Goal: Check status

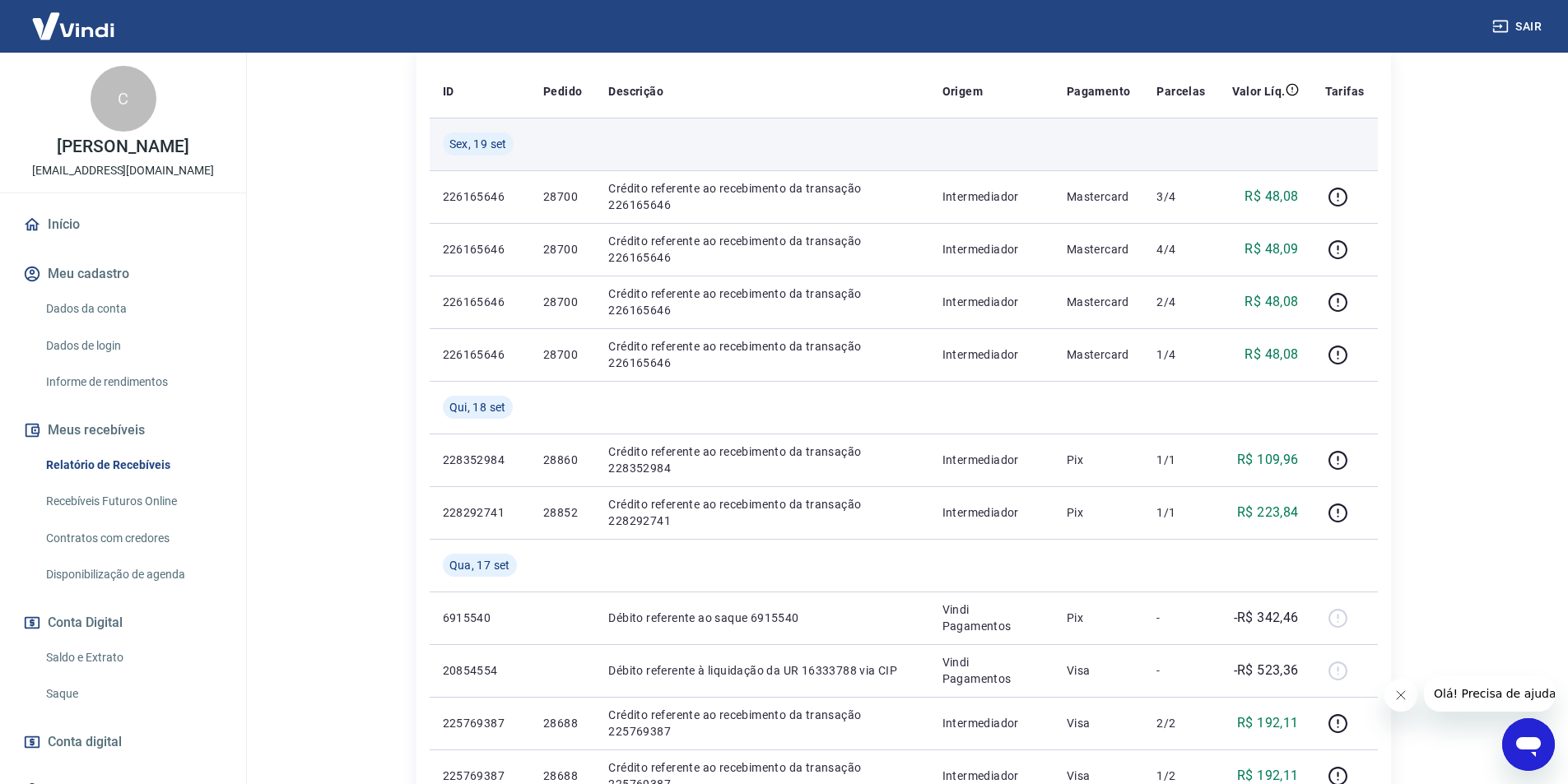
scroll to position [329, 0]
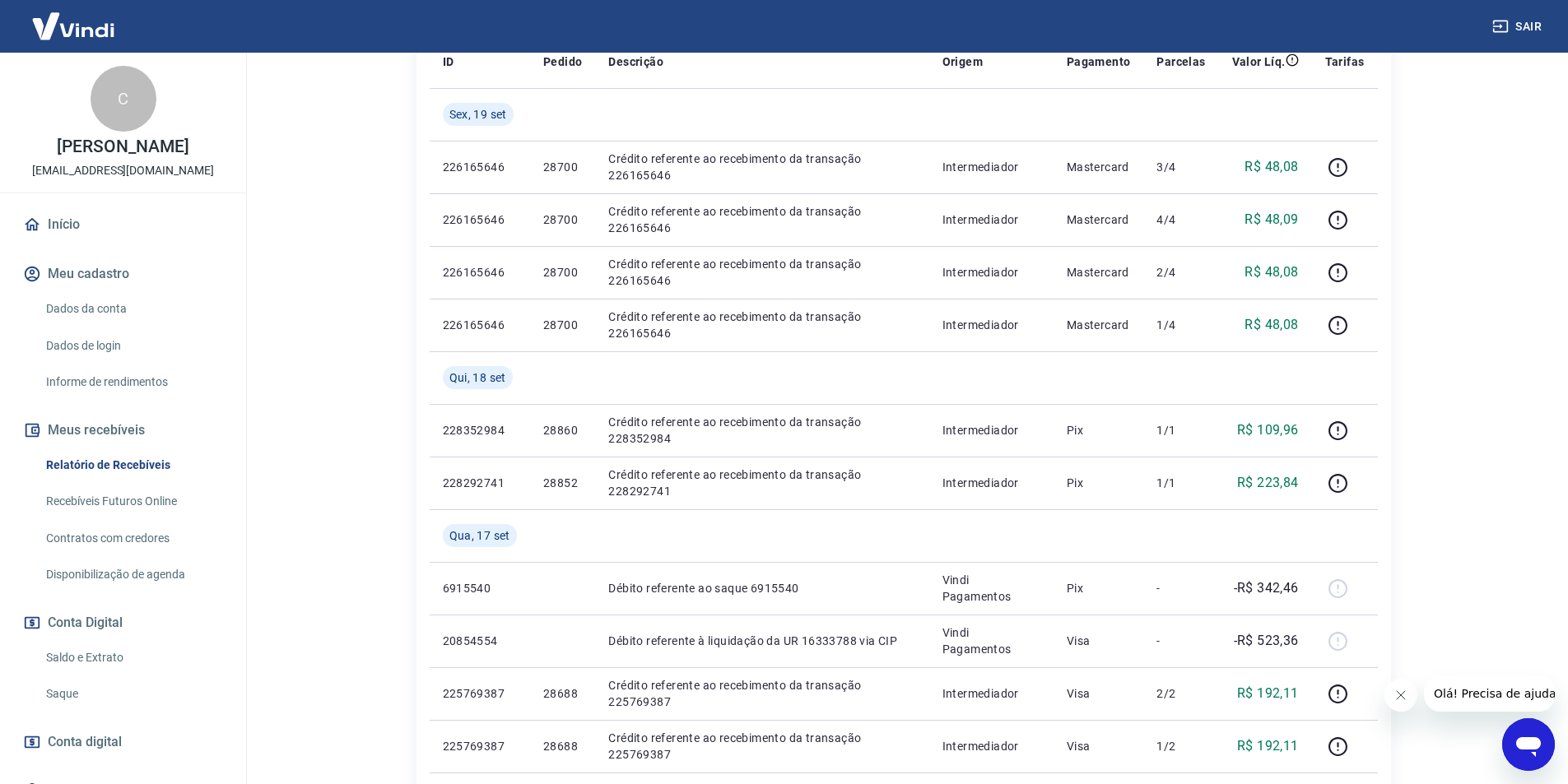
click at [102, 649] on link "Saldo e Extrato" at bounding box center [133, 658] width 187 height 34
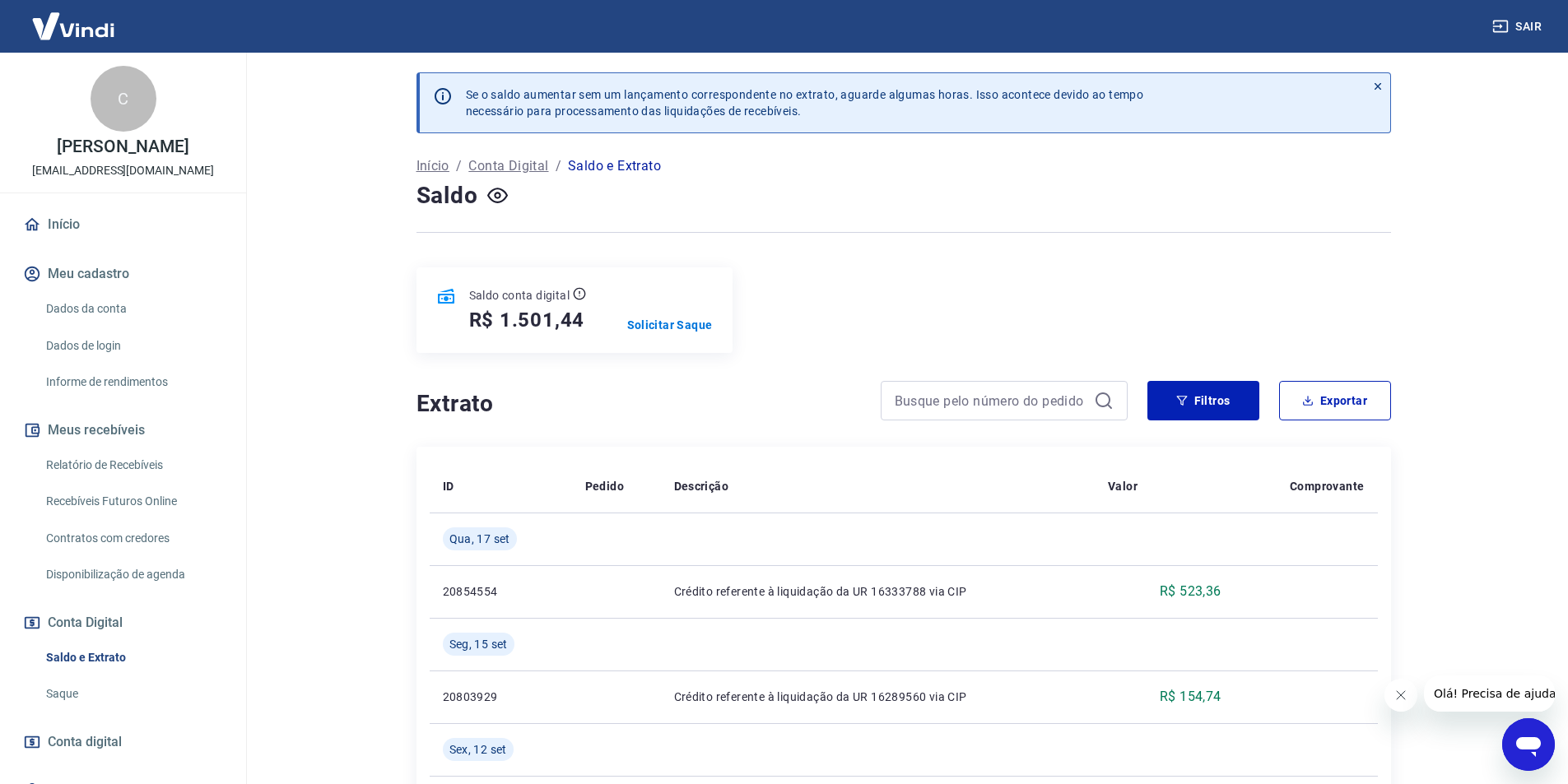
click at [141, 458] on link "Relatório de Recebíveis" at bounding box center [133, 466] width 187 height 34
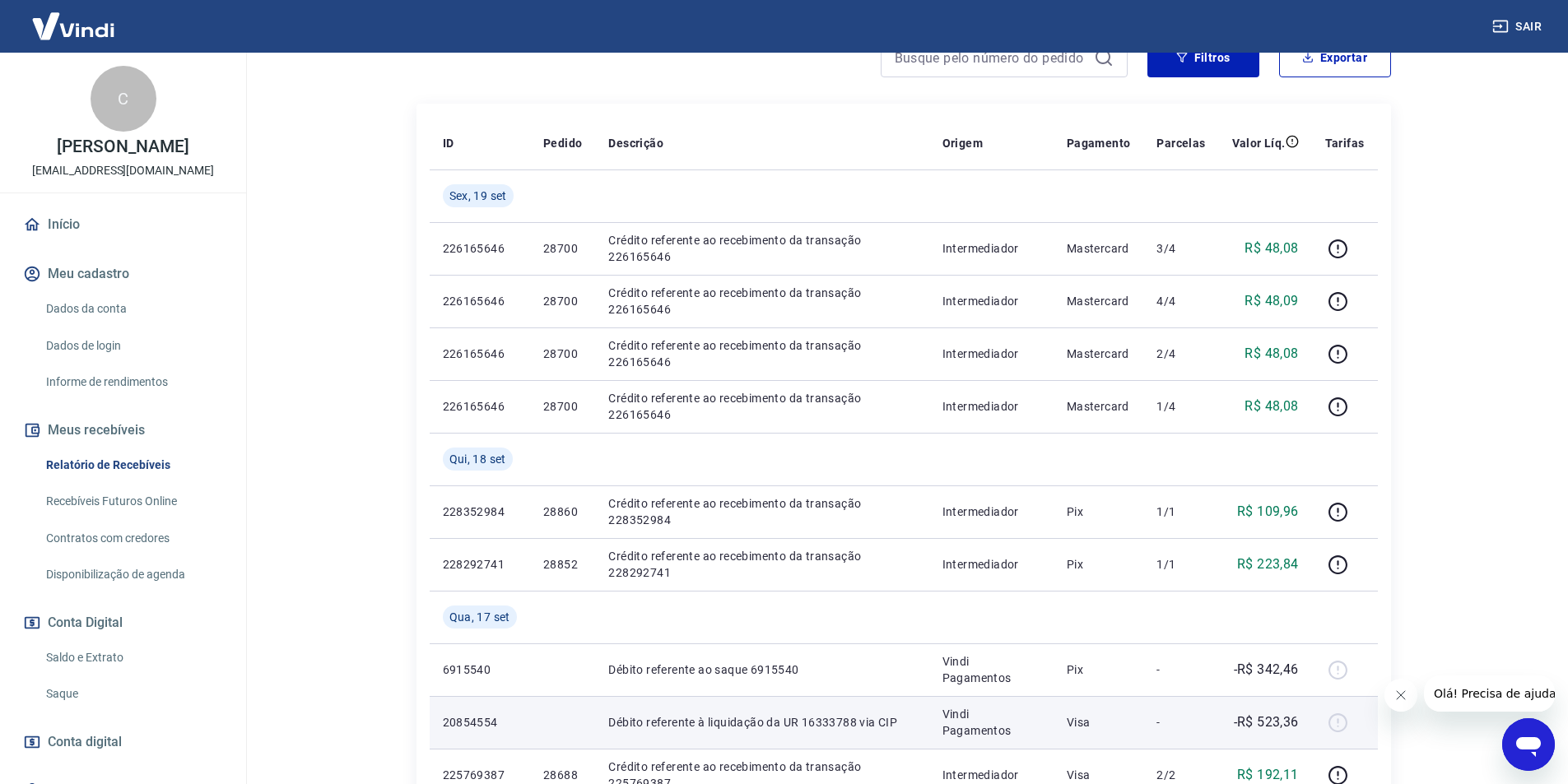
scroll to position [247, 0]
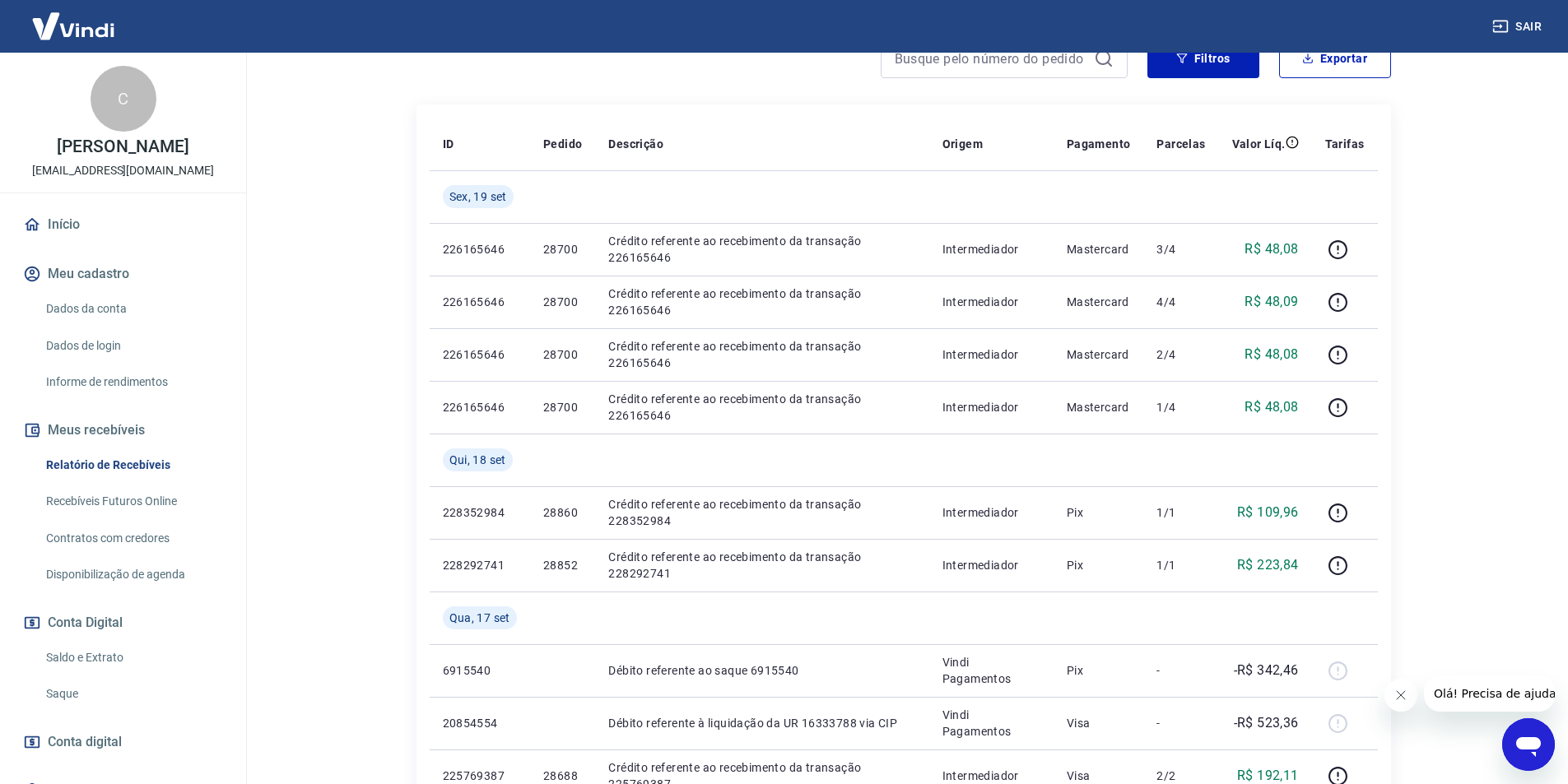
drag, startPoint x: 379, startPoint y: 110, endPoint x: 1475, endPoint y: 714, distance: 1251.4
click at [1474, 537] on html "Sair C [PERSON_NAME] PAIOLA [EMAIL_ADDRESS][DOMAIN_NAME] Início Meu cadastro Da…" at bounding box center [784, 145] width 1568 height 784
click at [1475, 479] on main "Após o envio das liquidações aparecerem no Relatório de Recebíveis, elas podem …" at bounding box center [903, 171] width 1329 height 731
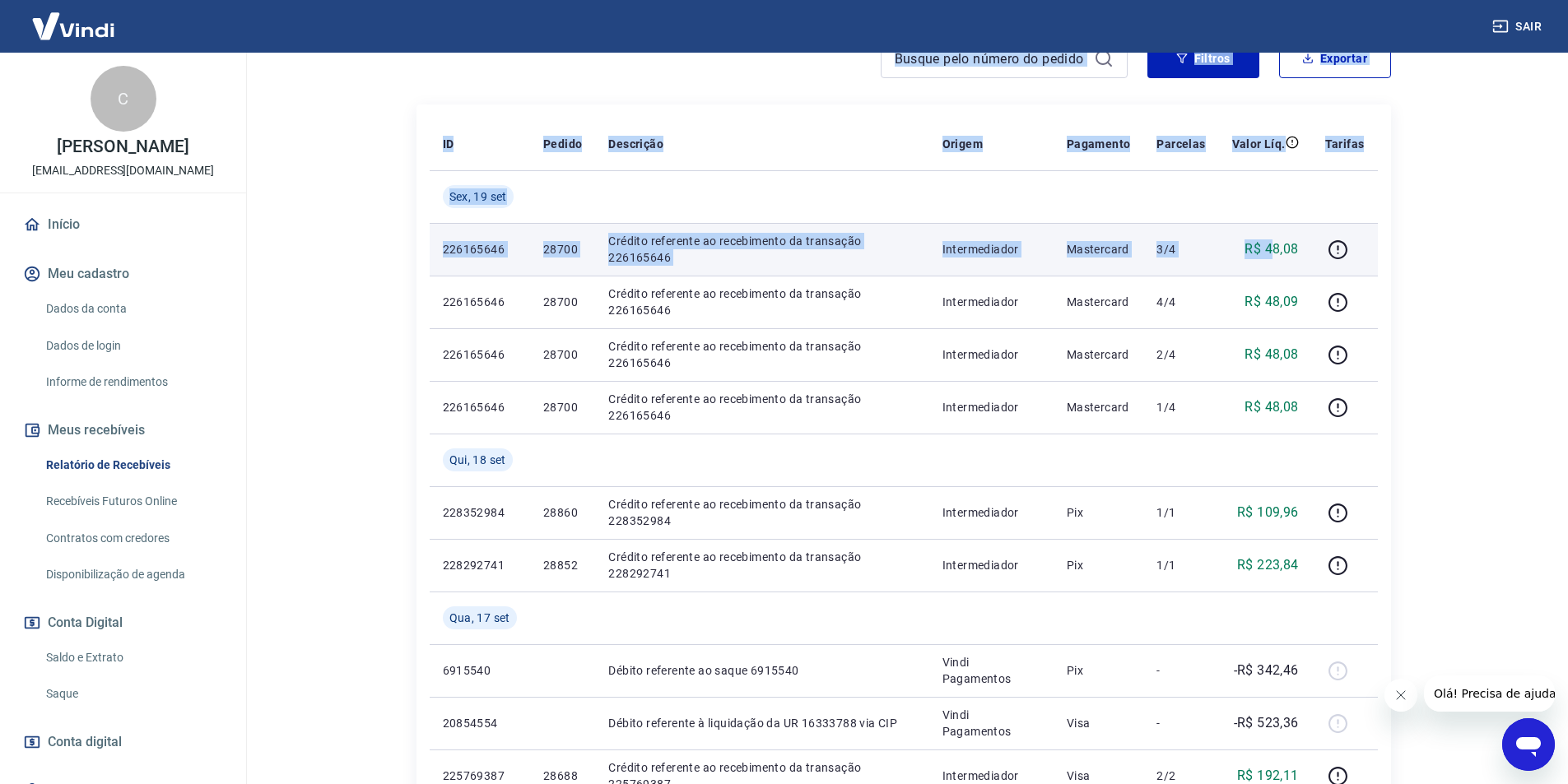
drag, startPoint x: 295, startPoint y: 87, endPoint x: 1297, endPoint y: 230, distance: 1012.2
click at [1278, 238] on main "Após o envio das liquidações aparecerem no Relatório de Recebíveis, elas podem …" at bounding box center [903, 171] width 1329 height 731
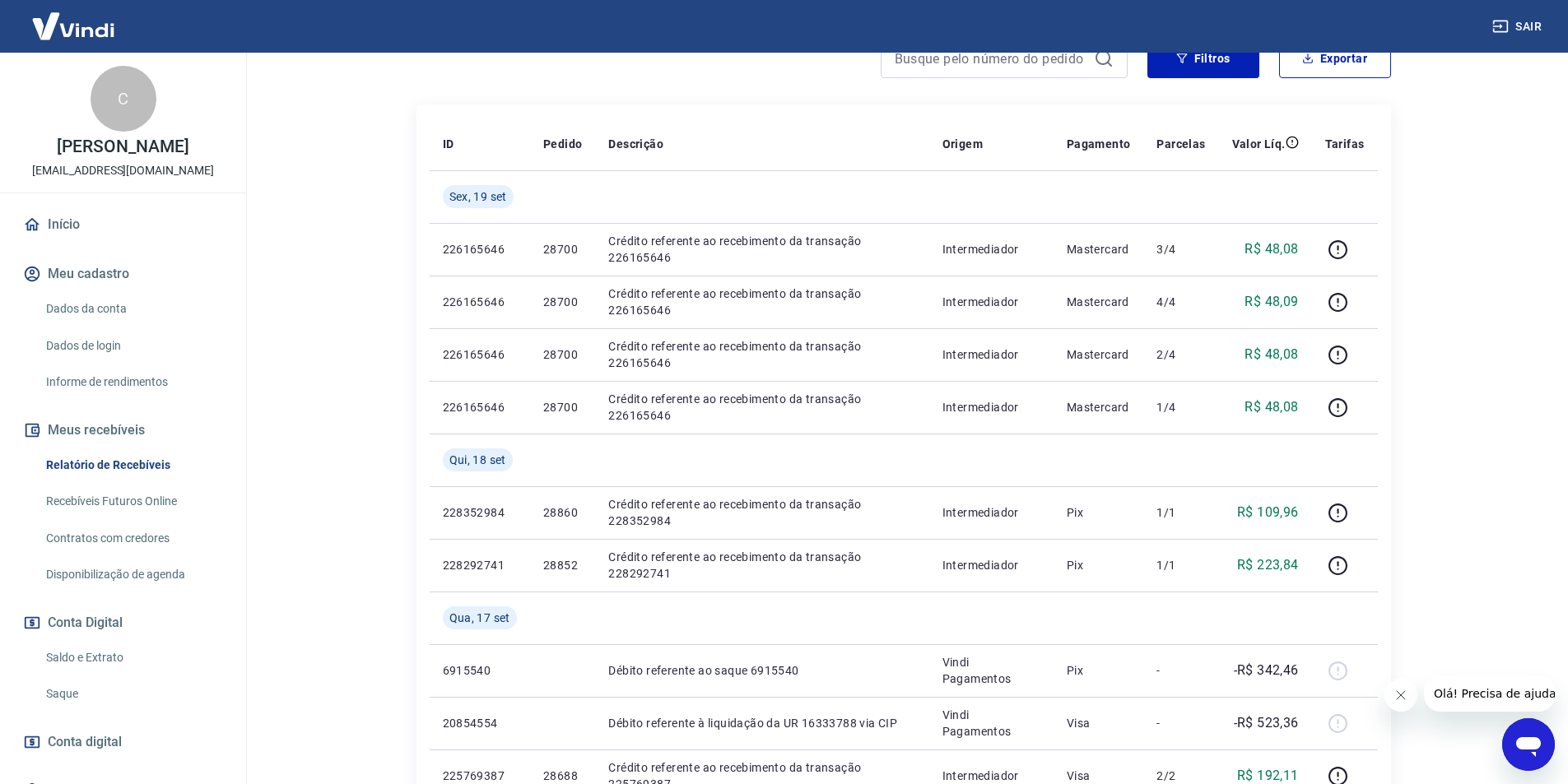
click at [1394, 225] on div "Após o envio das liquidações aparecerem no Relatório de Recebíveis, elas podem …" at bounding box center [903, 746] width 1014 height 1881
click at [1457, 235] on main "Após o envio das liquidações aparecerem no Relatório de Recebíveis, elas podem …" at bounding box center [903, 171] width 1329 height 731
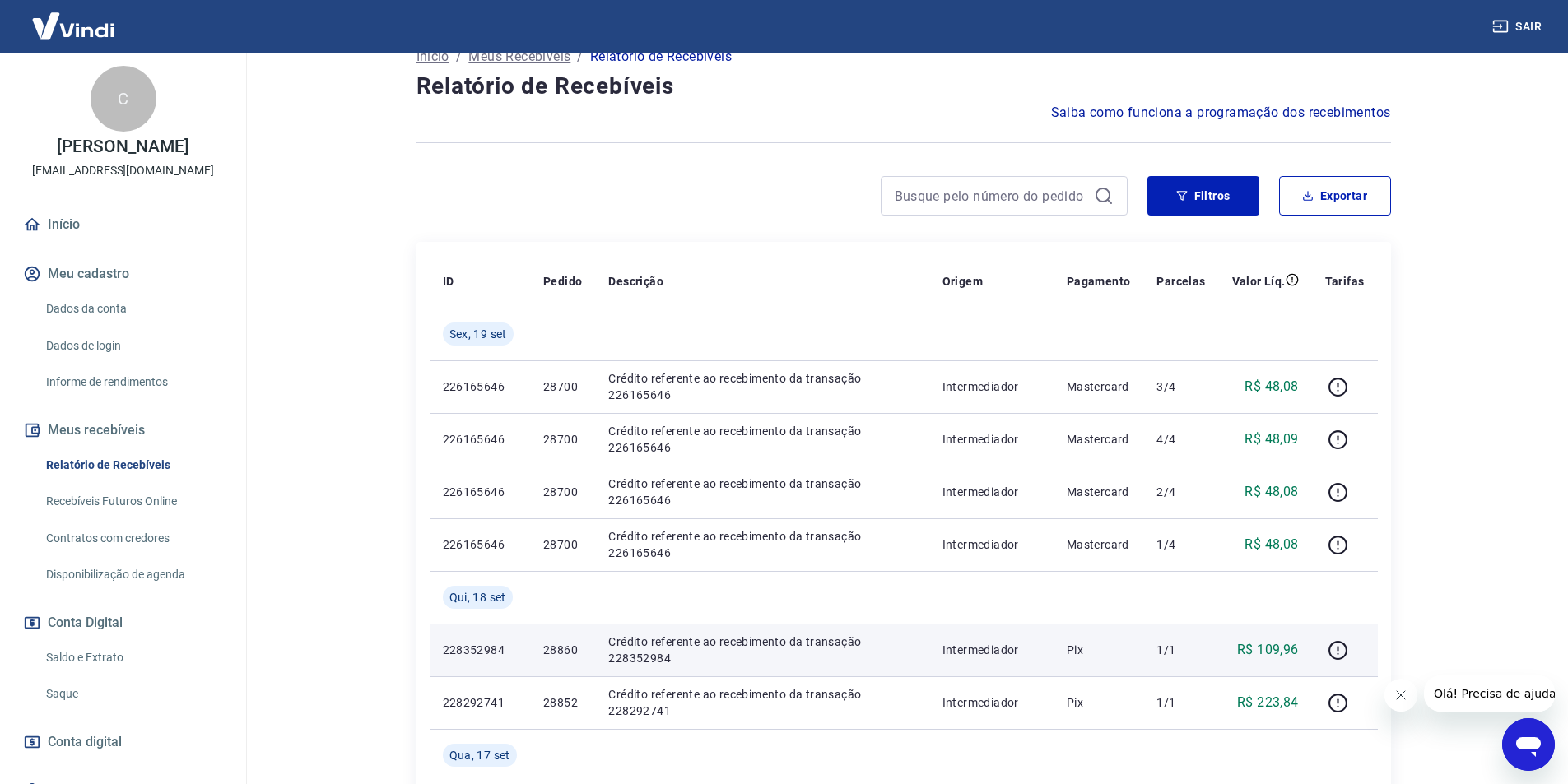
scroll to position [0, 0]
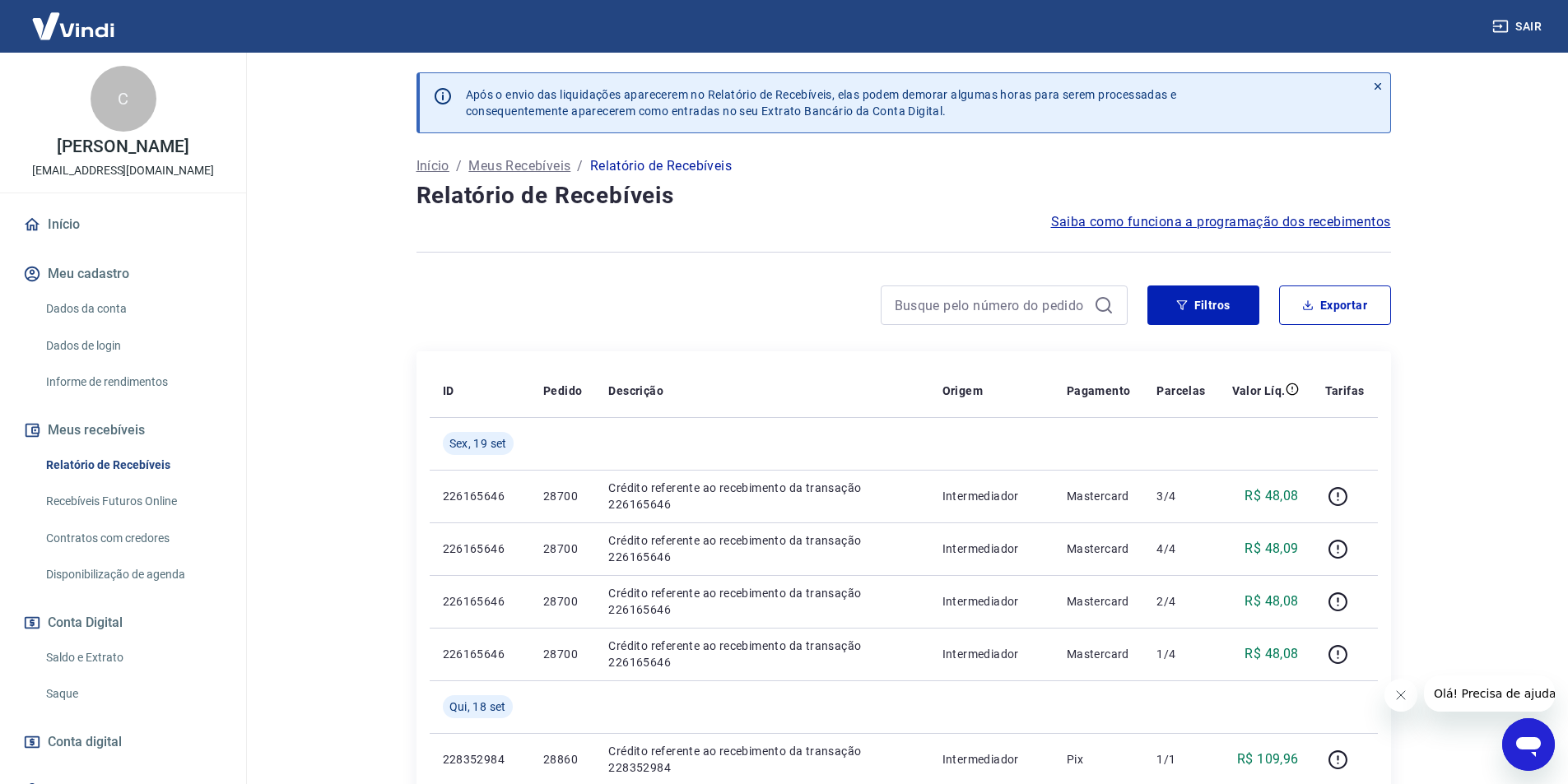
click at [104, 652] on link "Saldo e Extrato" at bounding box center [133, 658] width 187 height 34
